Goal: Task Accomplishment & Management: Manage account settings

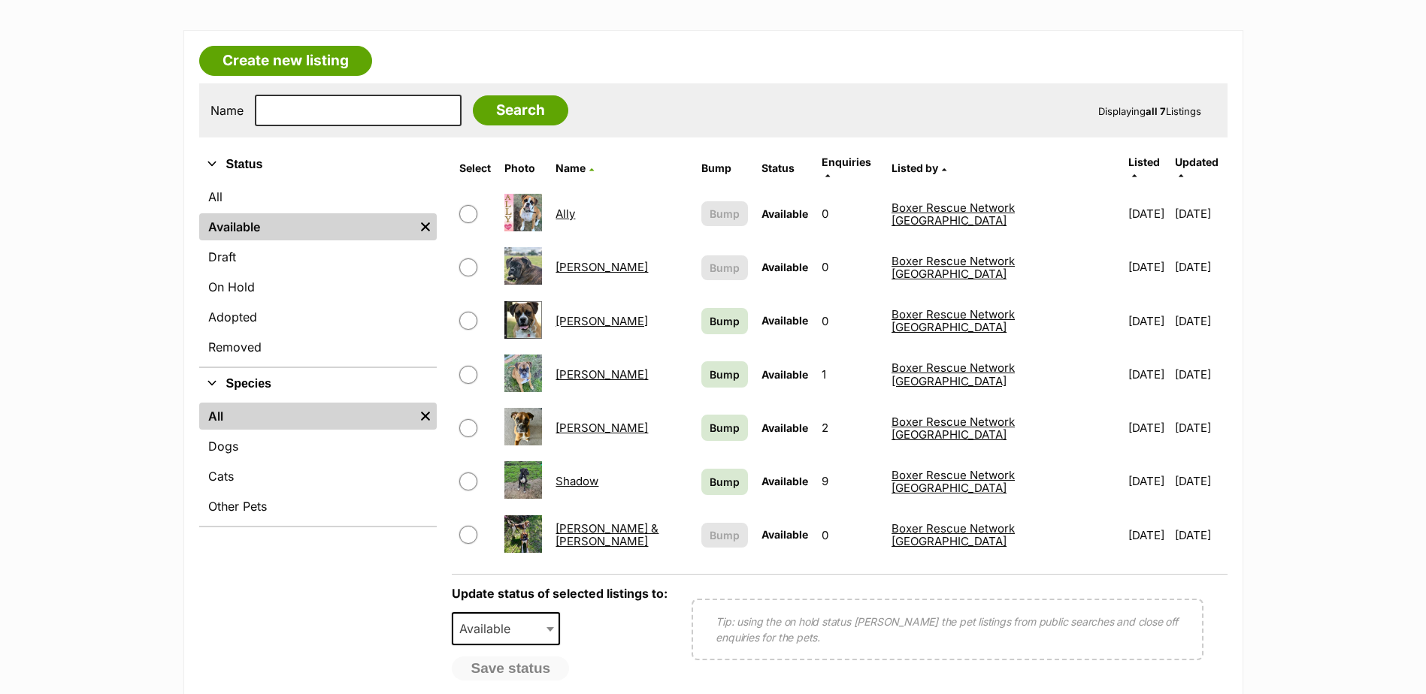
click at [477, 419] on input "checkbox" at bounding box center [468, 428] width 18 height 18
checkbox input "true"
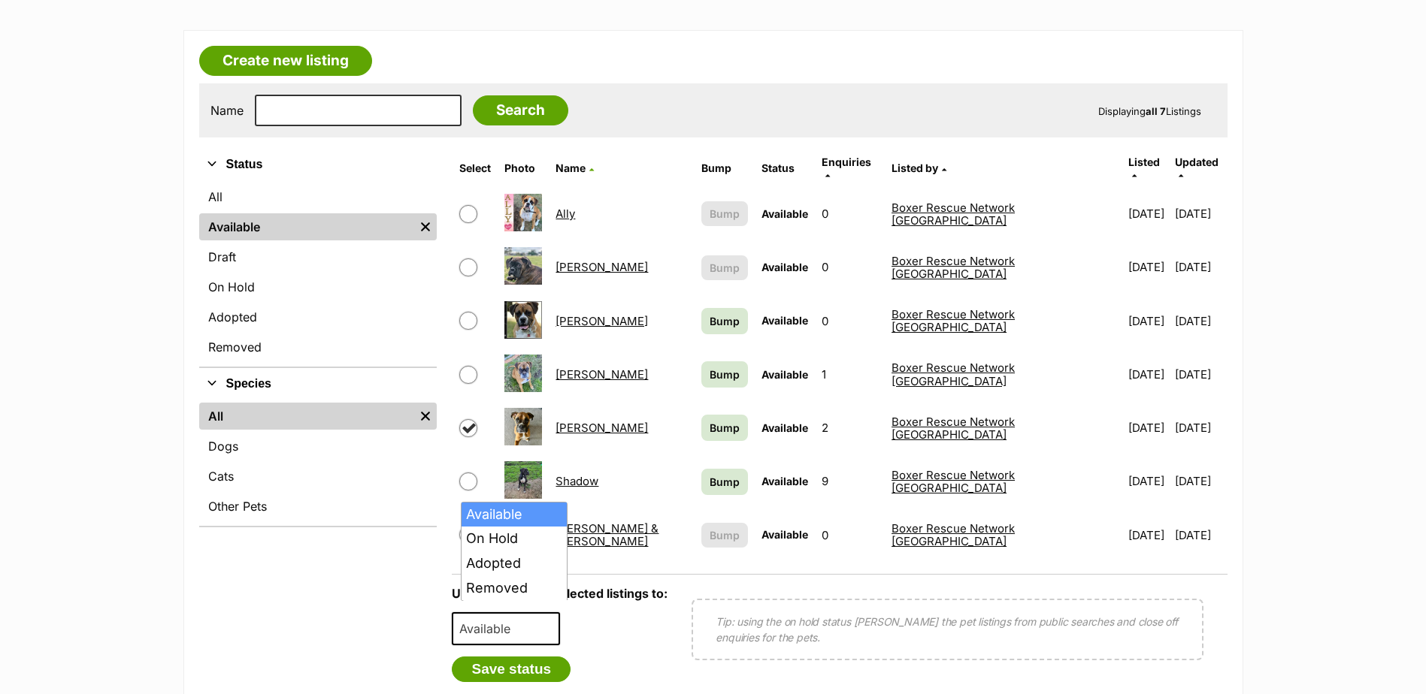
click at [554, 628] on b at bounding box center [550, 630] width 8 height 5
select select "on_hold"
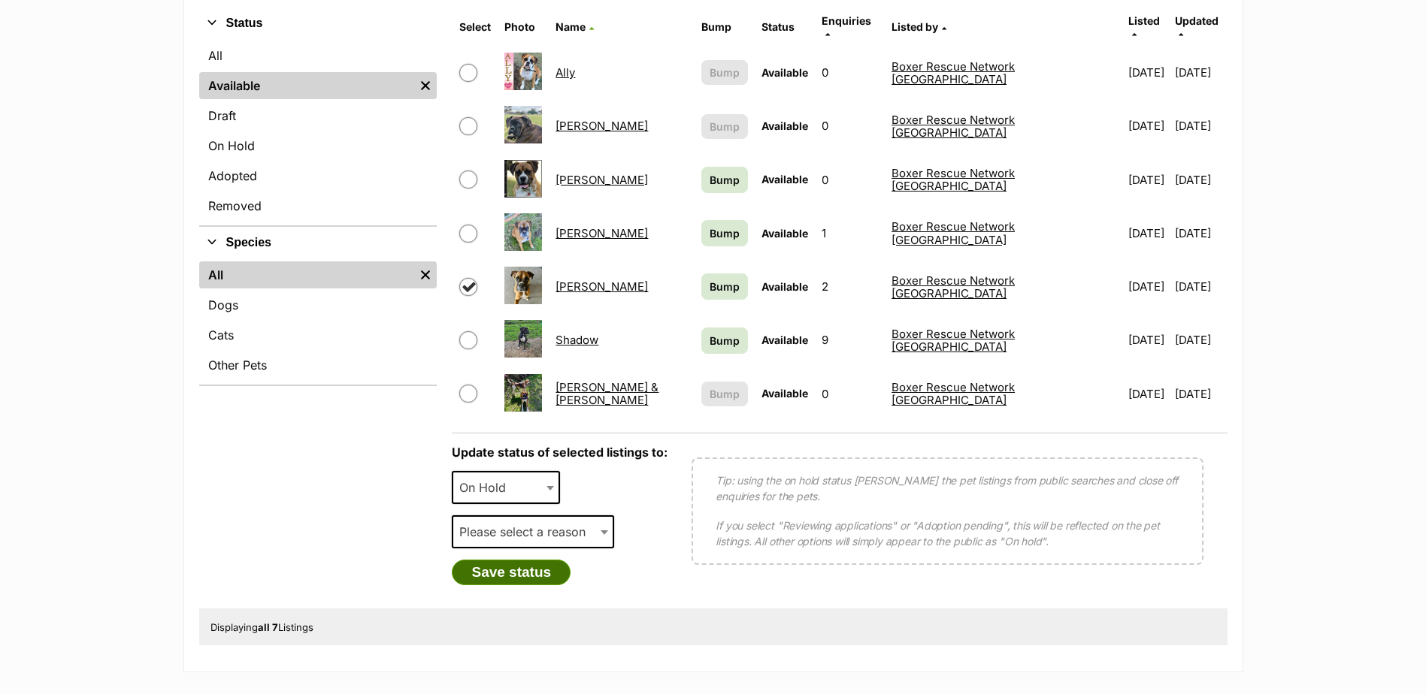
scroll to position [376, 0]
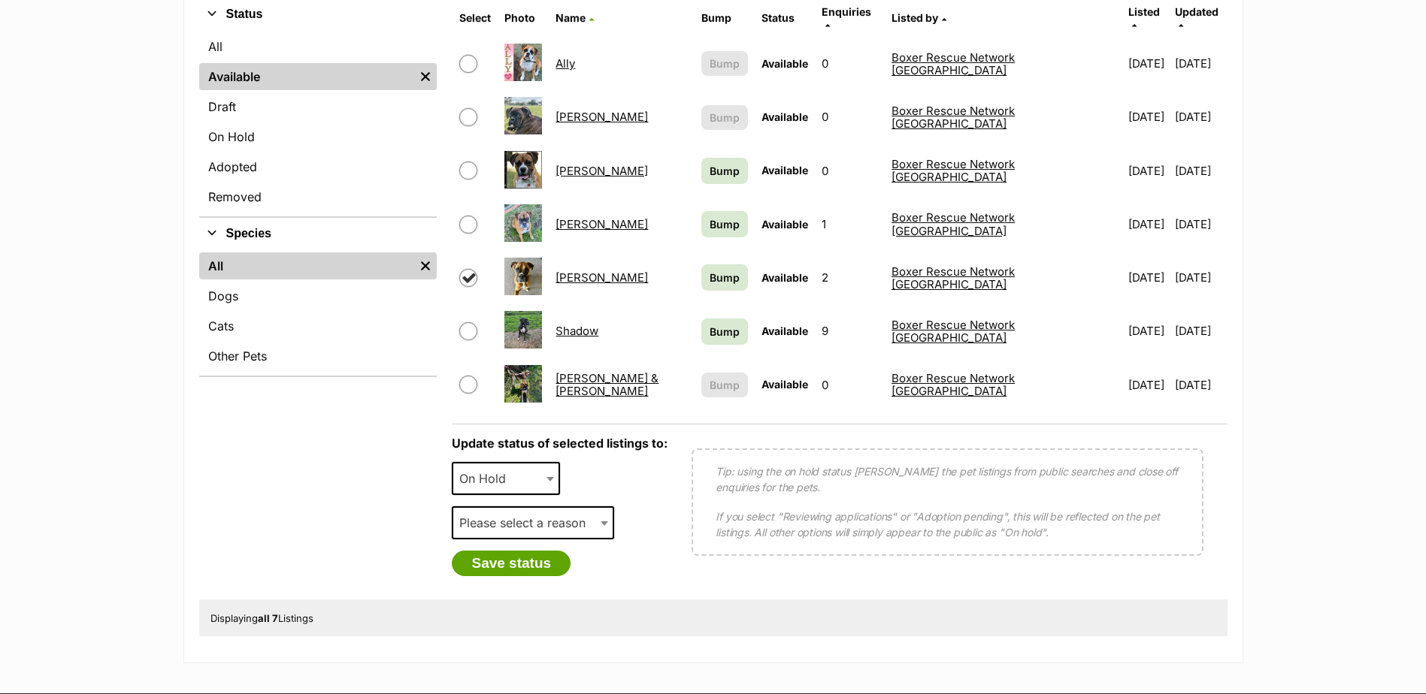
click at [613, 513] on span at bounding box center [605, 523] width 15 height 33
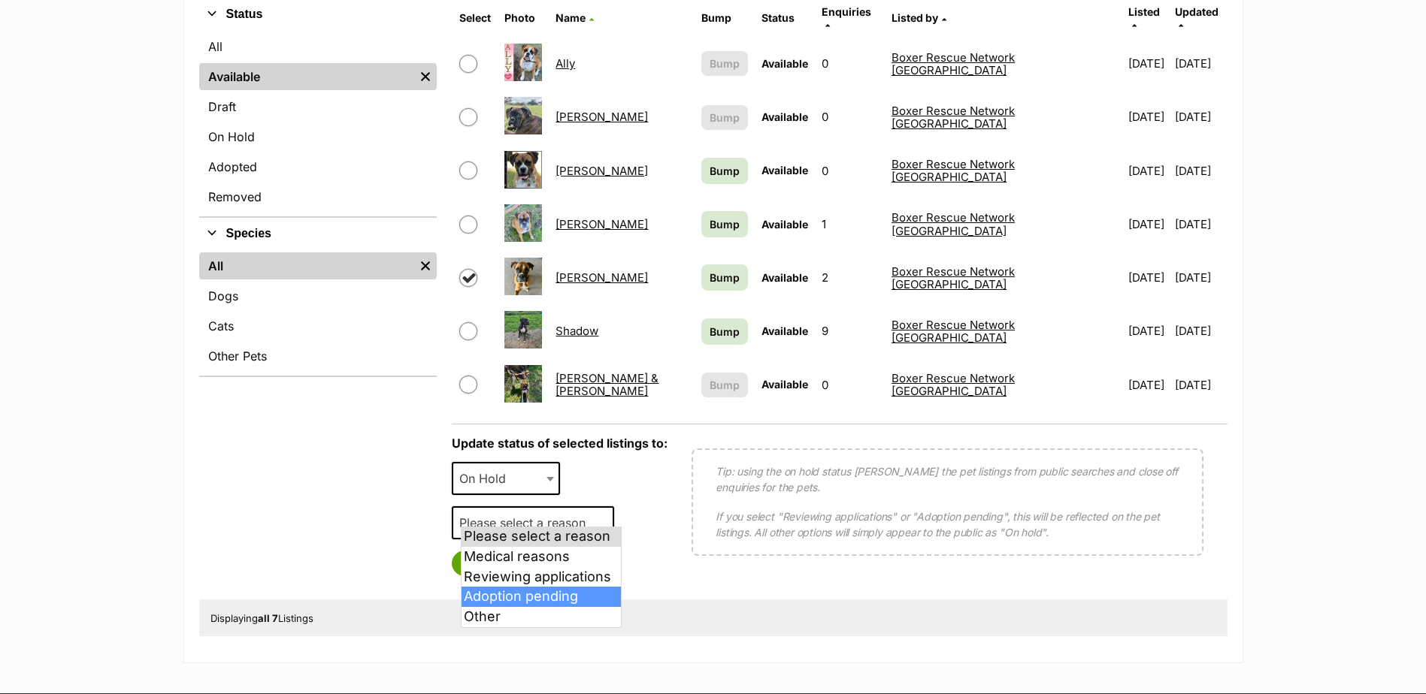
select select "adoption_pending"
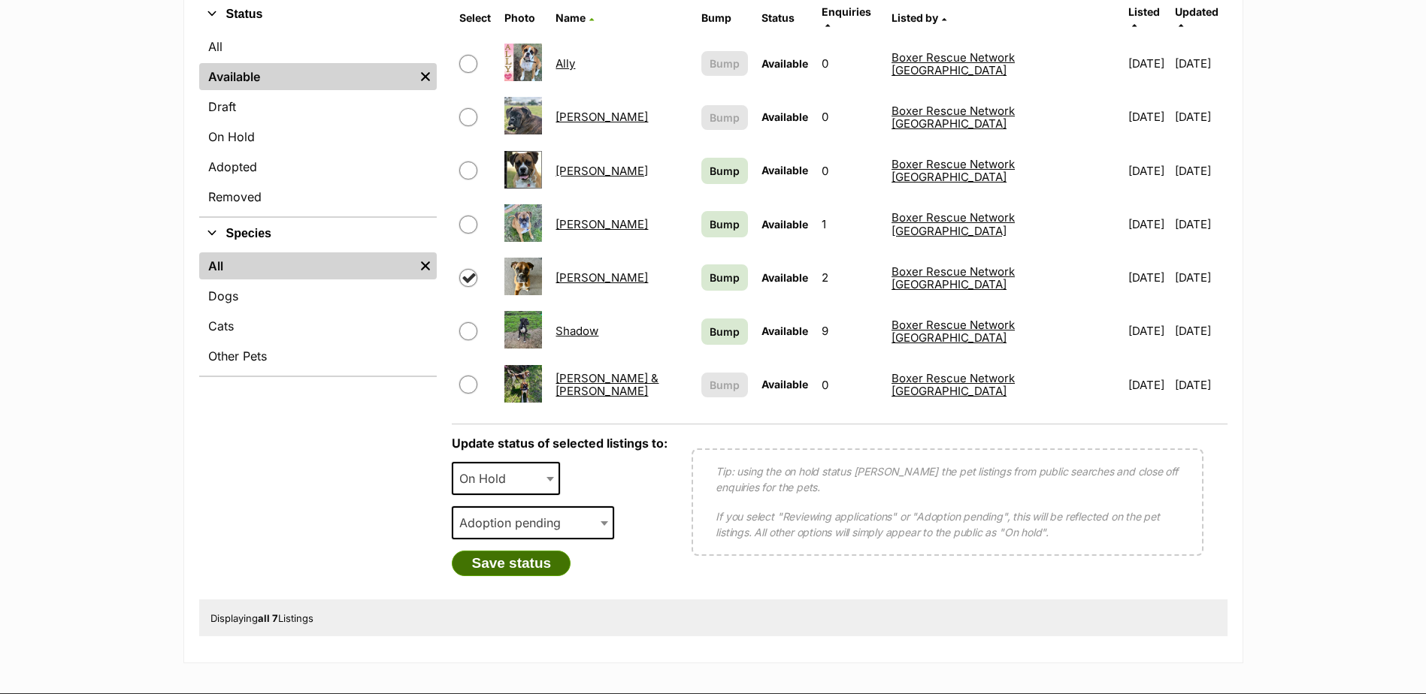
click at [520, 554] on button "Save status" at bounding box center [511, 564] width 119 height 26
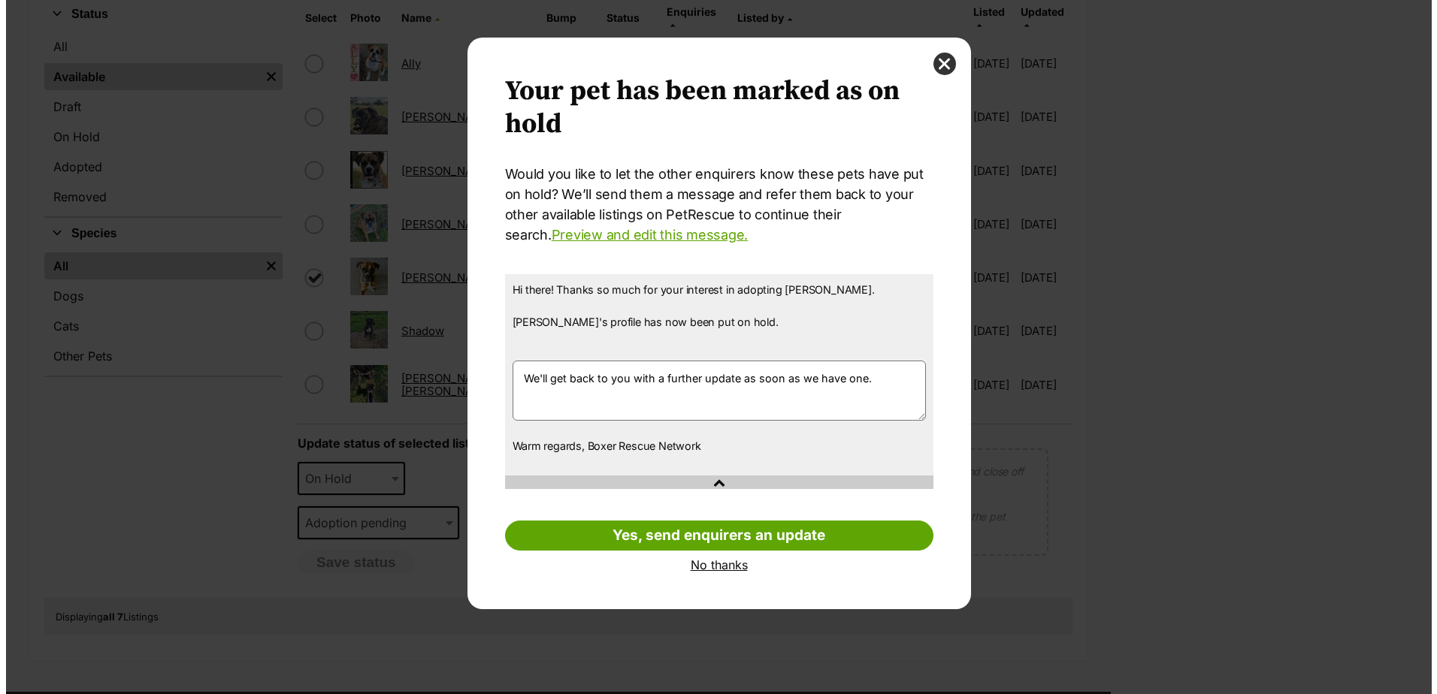
scroll to position [0, 0]
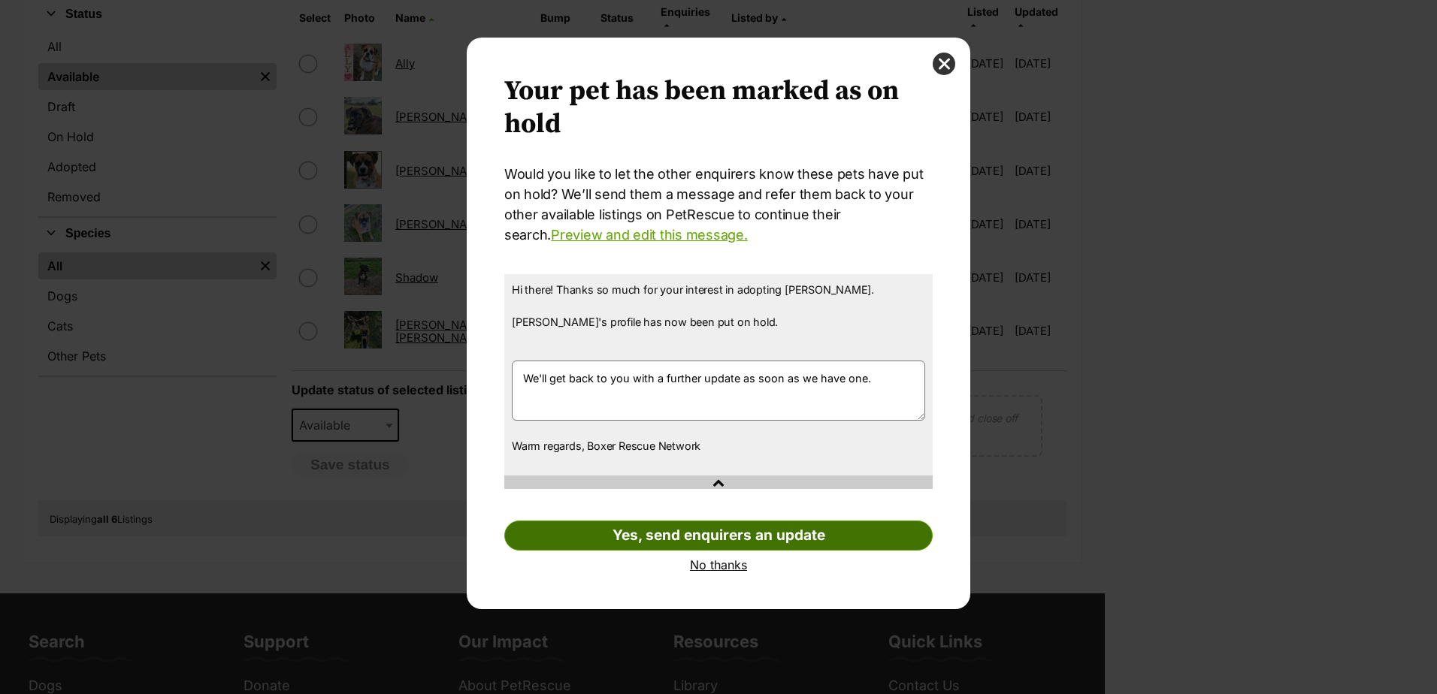
click at [712, 539] on link "Yes, send enquirers an update" at bounding box center [718, 536] width 428 height 30
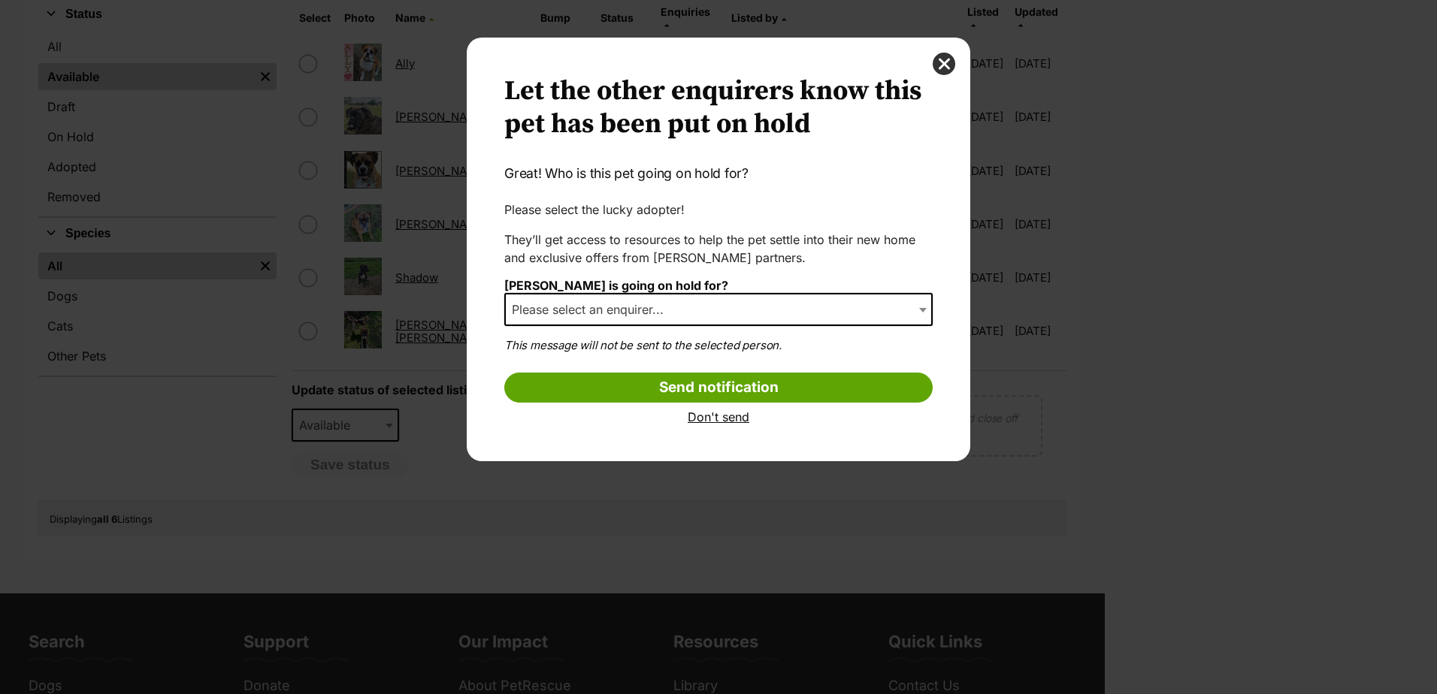
click at [917, 312] on span "Dialog Window - Close (Press escape to close)" at bounding box center [924, 309] width 15 height 33
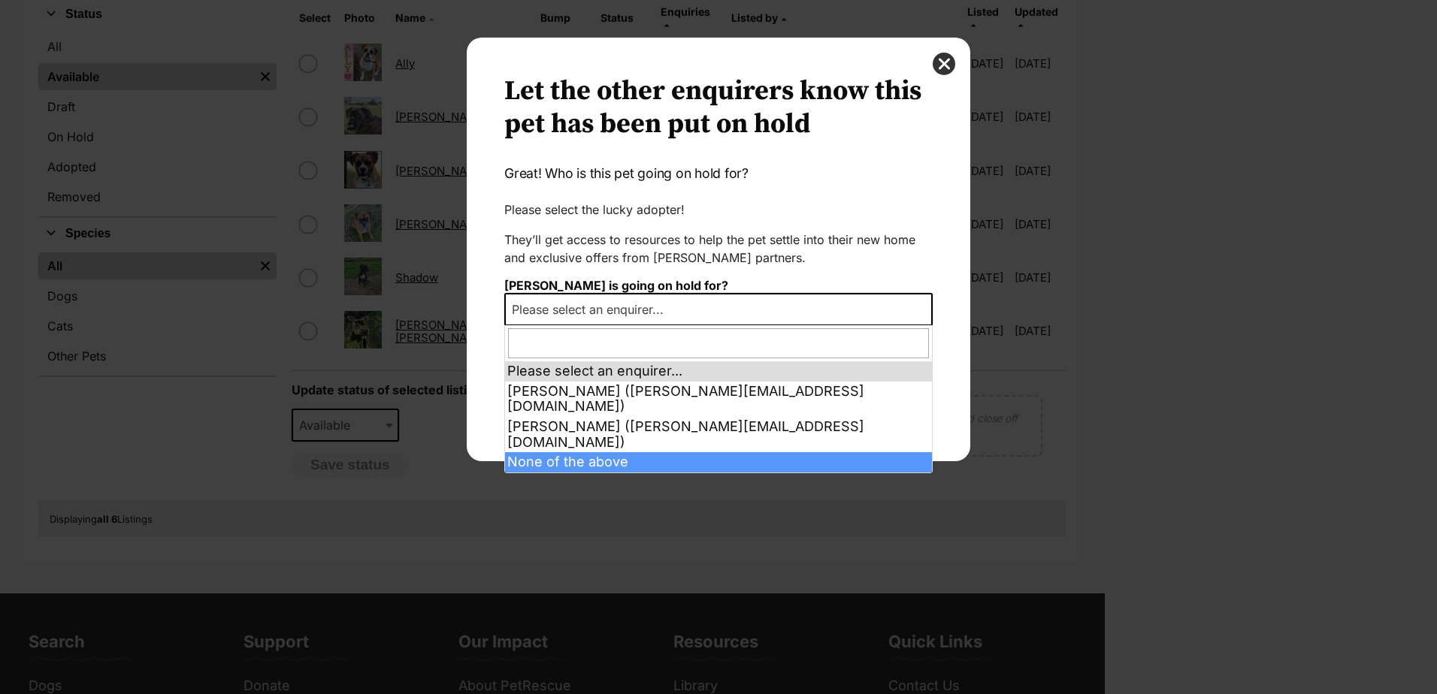
select select "other"
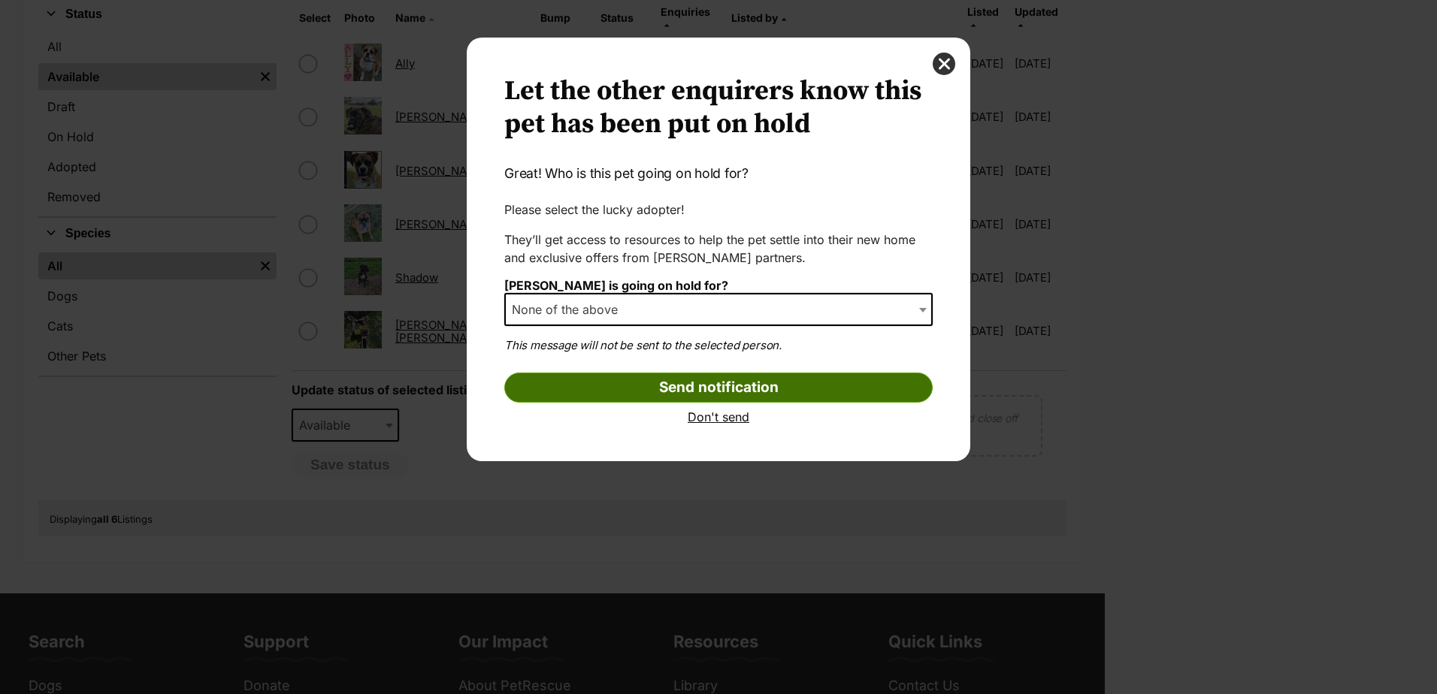
click at [751, 386] on input "Send notification" at bounding box center [718, 388] width 428 height 30
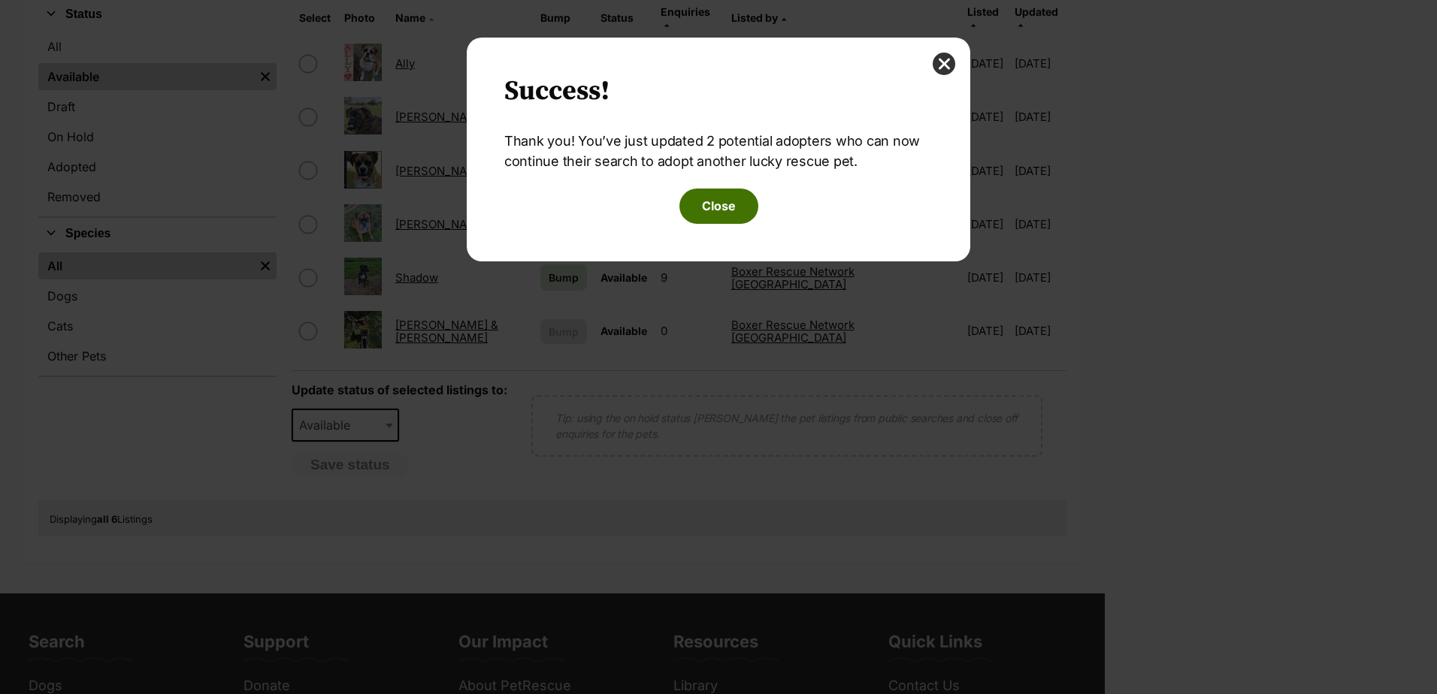
click at [724, 212] on button "Close" at bounding box center [718, 206] width 79 height 35
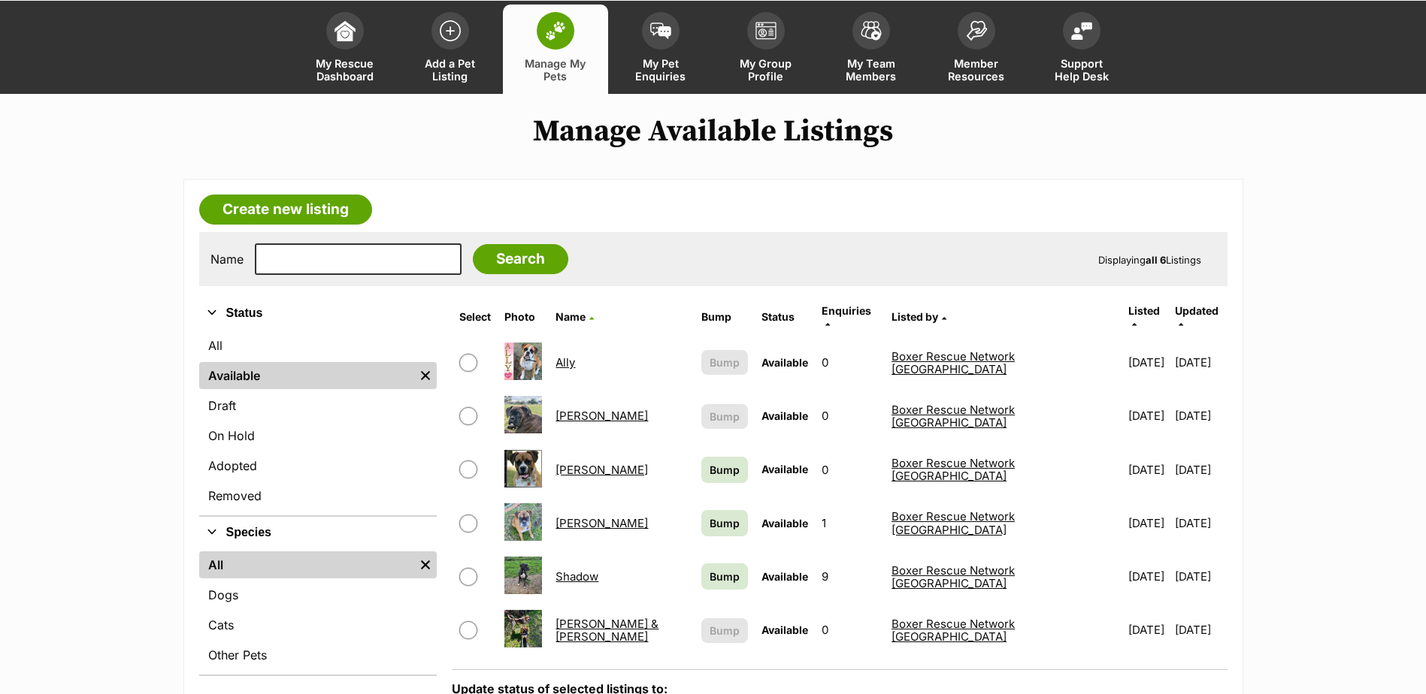
scroll to position [75, 0]
